Goal: Information Seeking & Learning: Find specific page/section

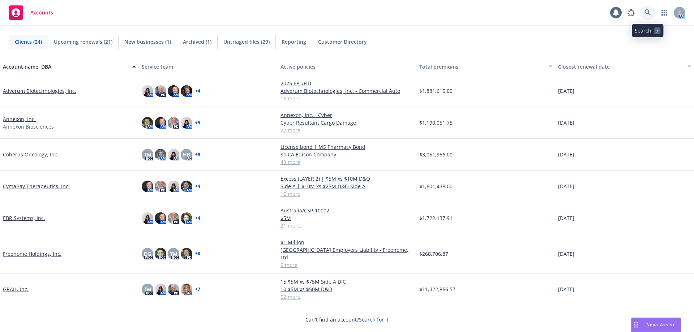
click at [648, 8] on link at bounding box center [648, 12] width 14 height 14
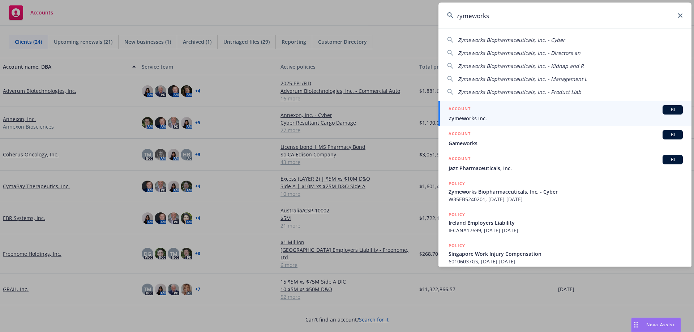
type input "zymeworks"
click at [588, 119] on span "Zymeworks Inc." at bounding box center [566, 119] width 234 height 8
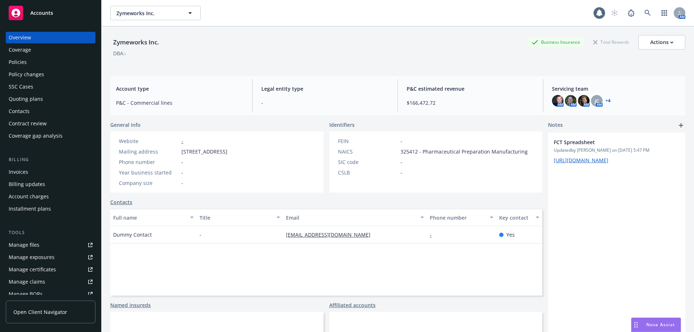
click at [24, 63] on div "Policies" at bounding box center [18, 62] width 18 height 12
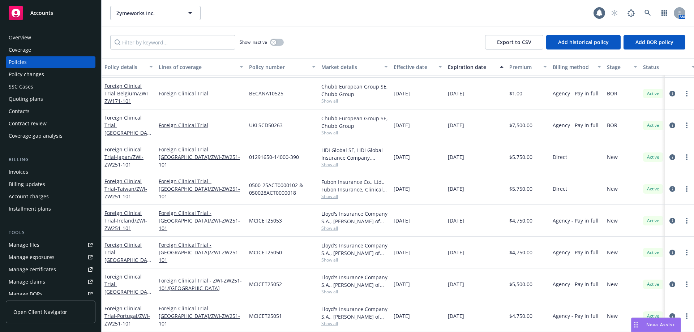
scroll to position [961, 0]
click at [646, 8] on link at bounding box center [648, 13] width 14 height 14
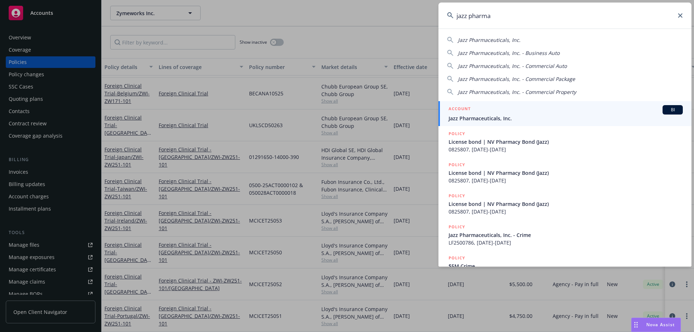
type input "jazz pharma"
click at [511, 112] on div "ACCOUNT BI" at bounding box center [566, 109] width 234 height 9
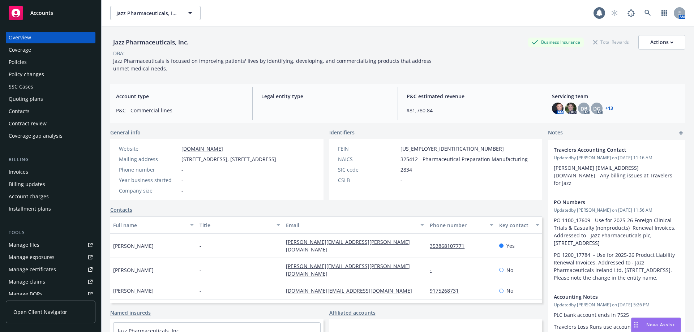
click at [46, 60] on div "Policies" at bounding box center [51, 62] width 84 height 12
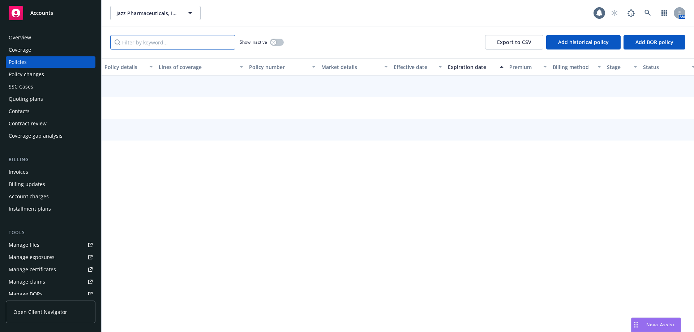
click at [145, 42] on input "Filter by keyword..." at bounding box center [172, 42] width 125 height 14
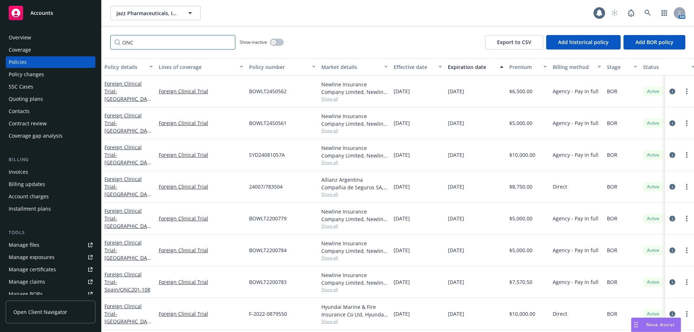
click at [143, 44] on input "ONC" at bounding box center [172, 42] width 125 height 14
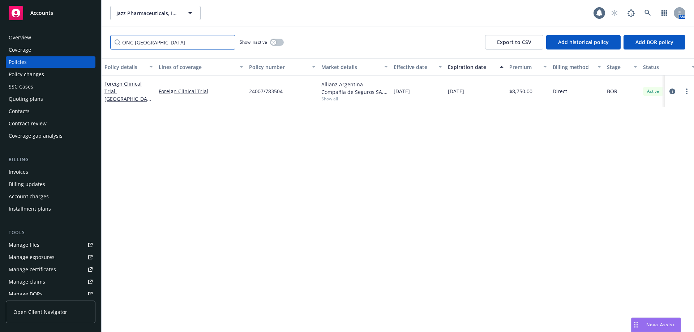
drag, startPoint x: 156, startPoint y: 41, endPoint x: 133, endPoint y: 44, distance: 23.7
click at [133, 44] on input "ONC [GEOGRAPHIC_DATA]" at bounding box center [172, 42] width 125 height 14
click at [227, 46] on input "ONC [GEOGRAPHIC_DATA]" at bounding box center [172, 42] width 125 height 14
drag, startPoint x: 212, startPoint y: 44, endPoint x: 49, endPoint y: 34, distance: 163.1
click at [51, 34] on div "Accounts Overview Coverage Policies Policy changes SSC Cases Quoting plans Cont…" at bounding box center [347, 166] width 694 height 332
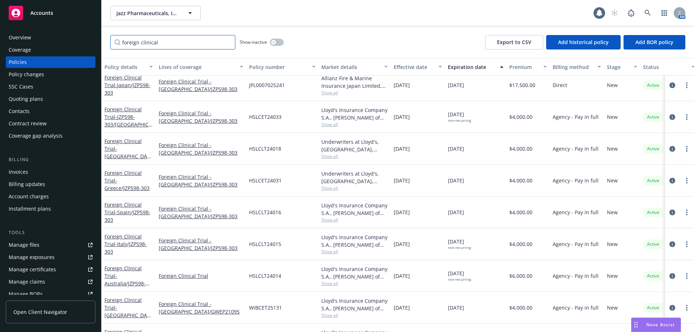
scroll to position [2751, 0]
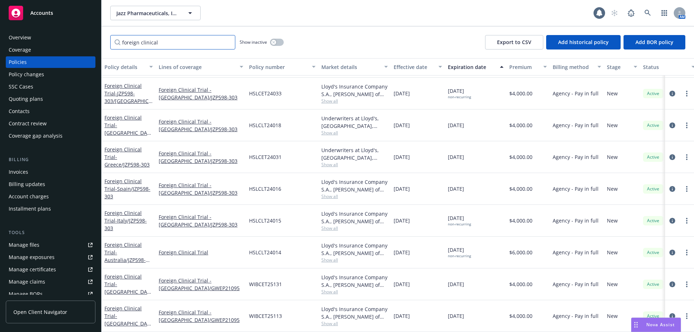
type input "foreign clinical"
click at [649, 323] on span "Nova Assist" at bounding box center [661, 325] width 29 height 6
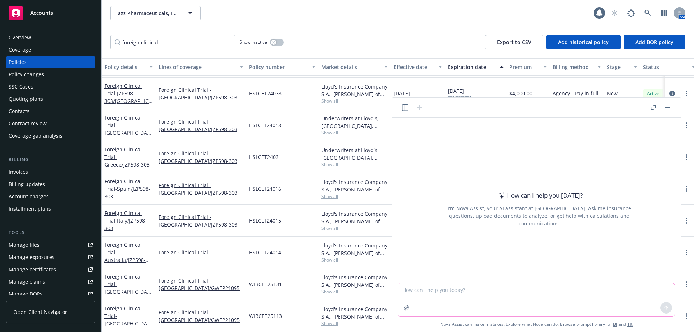
click at [424, 291] on textarea at bounding box center [536, 300] width 277 height 33
type textarea "how many foreign clinical trial policies are active under the jazz pharmaceutic…"
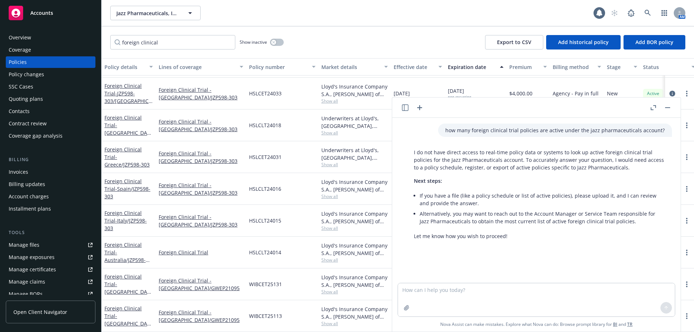
click at [669, 105] on button "button" at bounding box center [668, 107] width 9 height 9
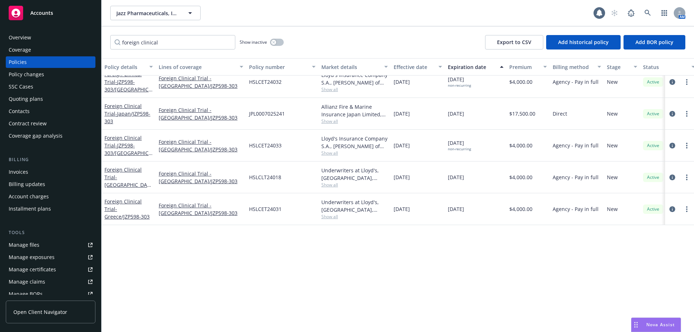
scroll to position [2516, 0]
